Goal: Task Accomplishment & Management: Use online tool/utility

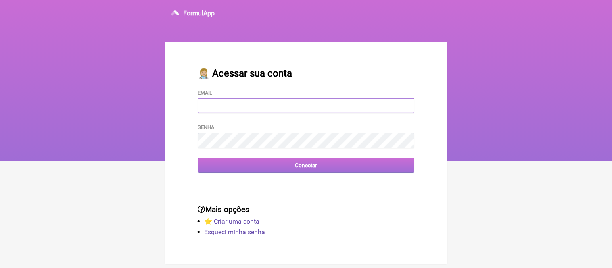
type input "adm.clinicabalance@gmail.com"
click at [284, 166] on input "Conectar" at bounding box center [306, 165] width 216 height 15
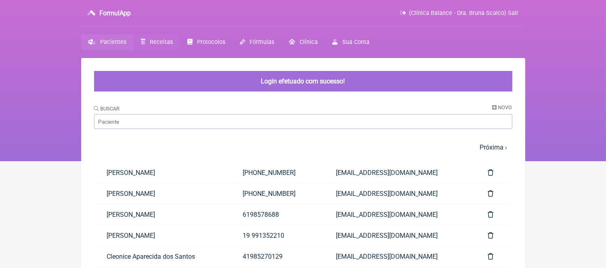
click at [162, 44] on span "Receitas" at bounding box center [161, 42] width 23 height 7
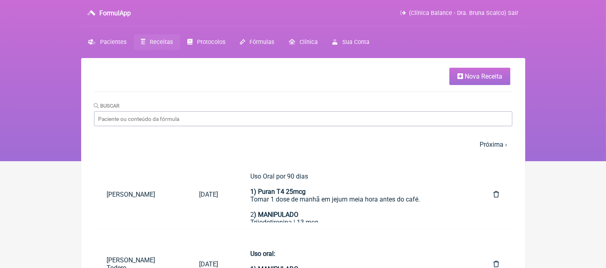
click at [485, 74] on span "Nova Receita" at bounding box center [484, 77] width 38 height 8
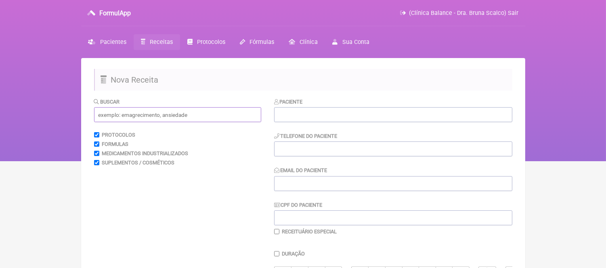
click at [134, 115] on input "text" at bounding box center [177, 114] width 167 height 15
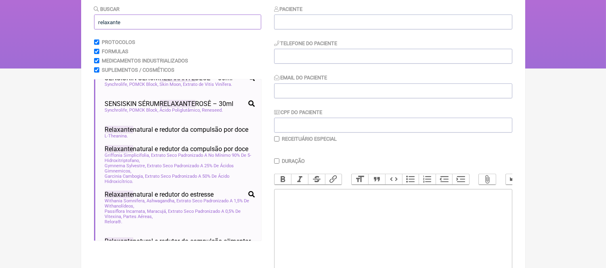
scroll to position [329, 0]
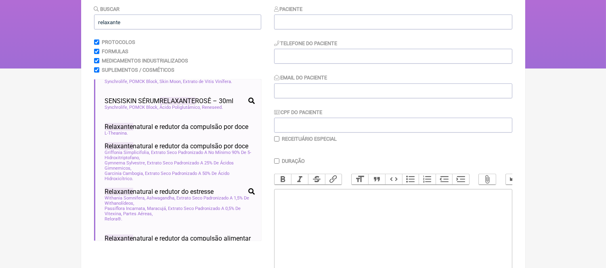
click at [184, 140] on ul "Anti-inflamatório, analgésico e relaxante muscular analgésico antiinflamatório …" at bounding box center [177, 160] width 167 height 161
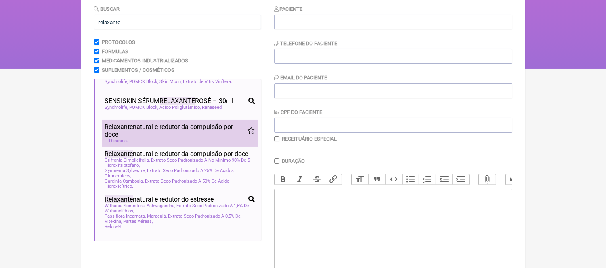
click at [174, 138] on span "Relaxante natural e redutor da compulsão por doce" at bounding box center [176, 130] width 143 height 15
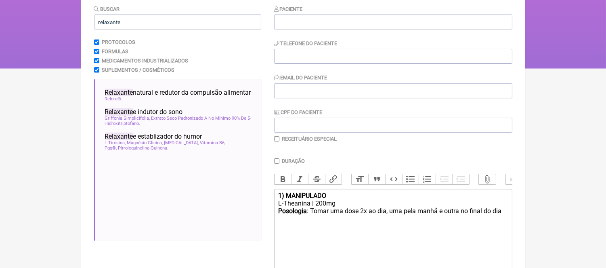
scroll to position [470, 0]
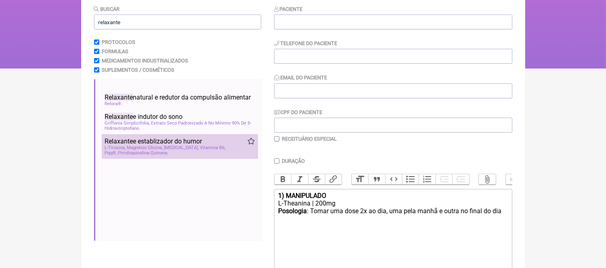
click at [172, 145] on span "Relaxante e establizador do humor" at bounding box center [153, 142] width 97 height 8
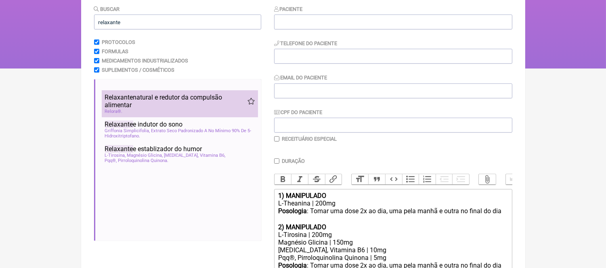
click at [166, 109] on span "Relaxante natural e redutor da compulsão alimentar" at bounding box center [176, 101] width 143 height 15
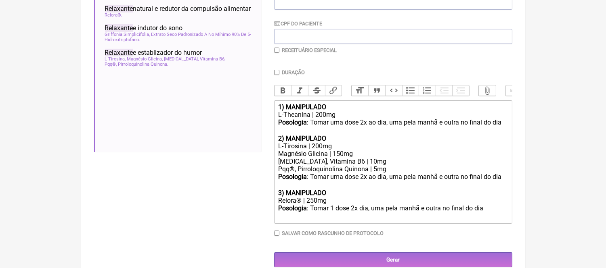
scroll to position [0, 0]
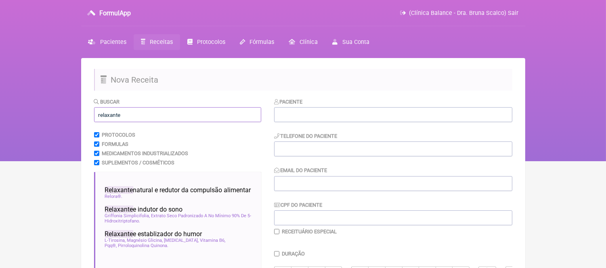
drag, startPoint x: 128, startPoint y: 118, endPoint x: 86, endPoint y: 116, distance: 42.0
click at [86, 116] on main "Nova Receita Buscar relaxante Protocolos Formulas Medicamentos Industrializados…" at bounding box center [303, 260] width 444 height 404
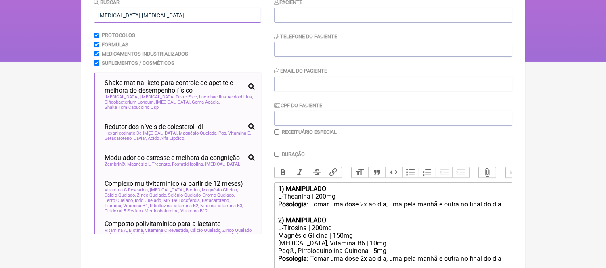
drag, startPoint x: 159, startPoint y: 13, endPoint x: 79, endPoint y: 13, distance: 80.3
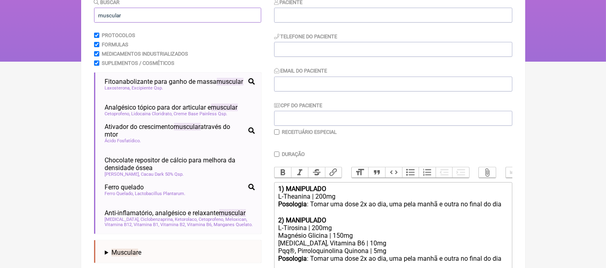
scroll to position [692, 0]
drag, startPoint x: 128, startPoint y: 17, endPoint x: 78, endPoint y: 21, distance: 50.6
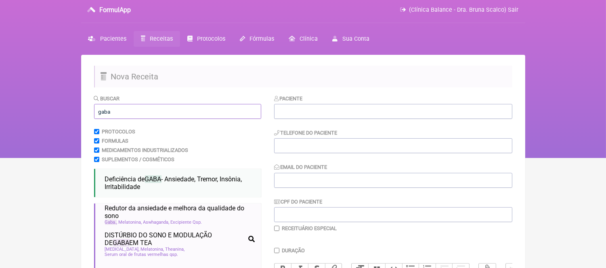
scroll to position [0, 0]
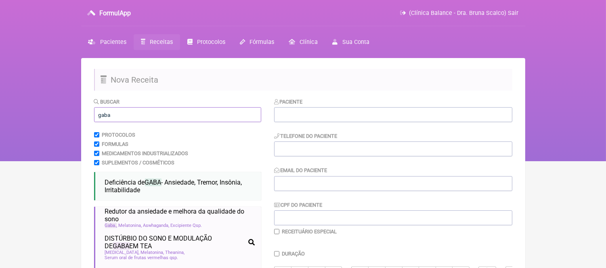
drag, startPoint x: 115, startPoint y: 116, endPoint x: 80, endPoint y: 115, distance: 35.5
click at [80, 115] on div "FormulApp (Clínica Balance - Dra. Bruna Scalco) Sair [GEOGRAPHIC_DATA] Receitas…" at bounding box center [303, 80] width 606 height 161
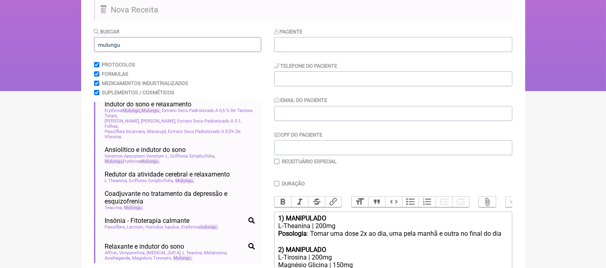
scroll to position [57, 0]
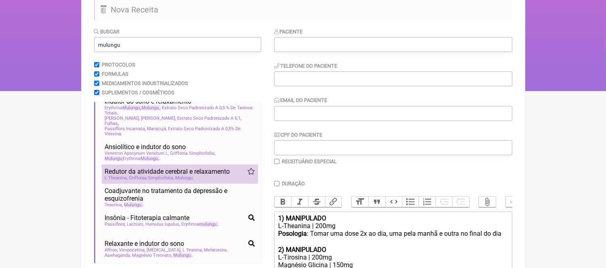
click at [178, 181] on span "Mulungu" at bounding box center [185, 178] width 19 height 5
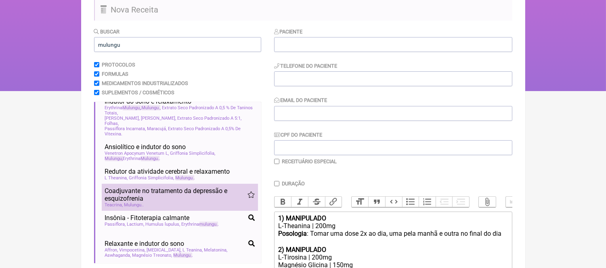
click at [163, 203] on span "Coadjuvante no tratamento da depressão e esquizofrenia" at bounding box center [176, 194] width 143 height 15
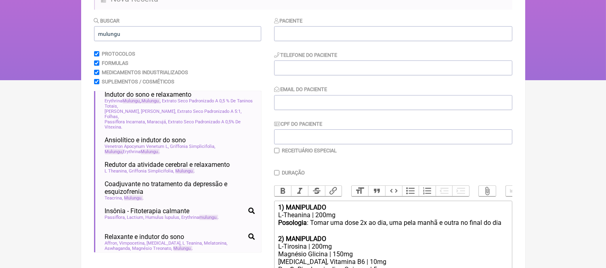
scroll to position [53, 0]
drag, startPoint x: 128, startPoint y: 37, endPoint x: 90, endPoint y: 38, distance: 38.8
click at [90, 38] on main "Nova Receita Buscar mulungu Protocolos Formulas Medicamentos Industrializados S…" at bounding box center [303, 222] width 444 height 490
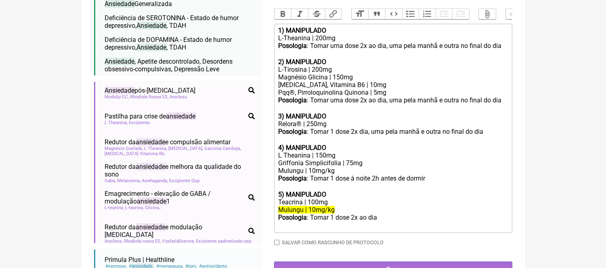
scroll to position [0, 0]
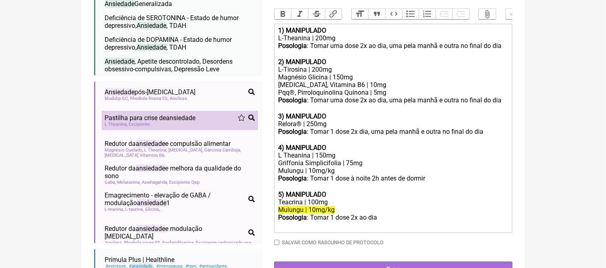
type input "ansiedade"
click at [168, 119] on span "ansiedade" at bounding box center [180, 118] width 29 height 8
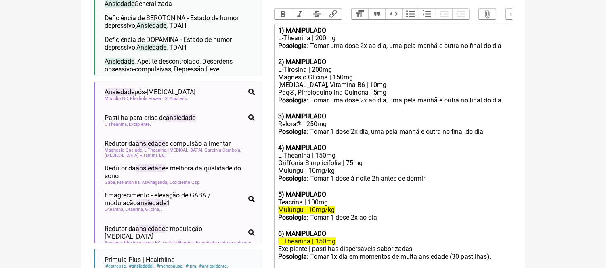
scroll to position [358, 0]
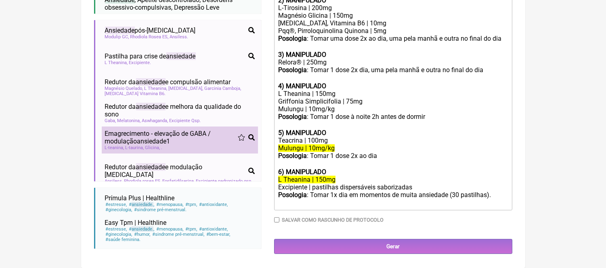
click at [158, 138] on span "ansiedade" at bounding box center [151, 142] width 29 height 8
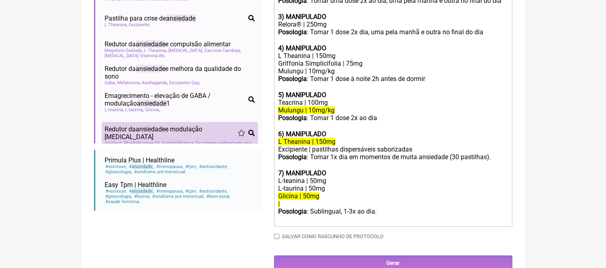
click at [112, 137] on span "Redutor da ansiedade e modulação [MEDICAL_DATA]" at bounding box center [171, 133] width 133 height 15
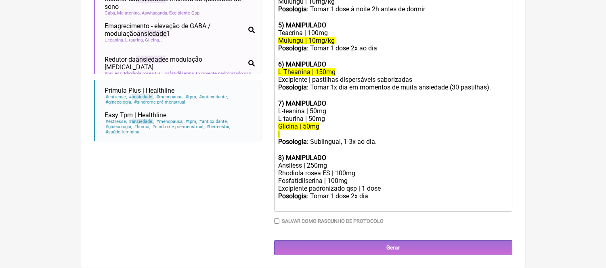
scroll to position [473, 0]
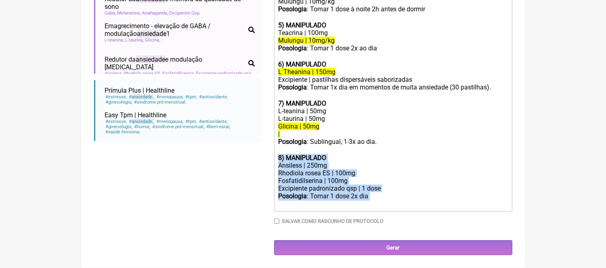
drag, startPoint x: 373, startPoint y: 197, endPoint x: 272, endPoint y: 157, distance: 107.9
type trix-editor "<lor><ipsumd>8) SITAMETCON</adipis></eli><sed>D-Eiusmodt | 335in</utl><etd><mag…"
copy trix-editor "8) MANIPULADO Ansiless | 250mg Rhodiola rosea ES | 100mg Fosfatidilserina | 100…"
